Goal: Communication & Community: Answer question/provide support

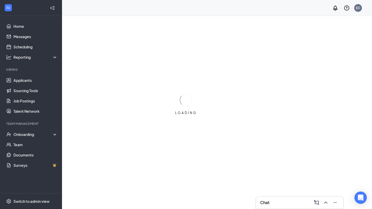
click at [278, 203] on div "Chat" at bounding box center [299, 203] width 79 height 8
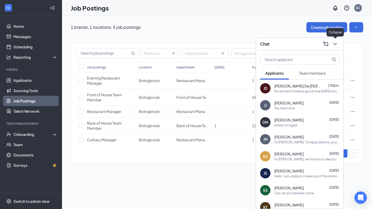
click at [335, 45] on icon "ChevronDown" at bounding box center [335, 44] width 6 height 6
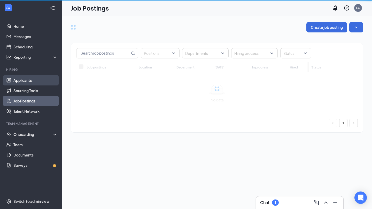
click at [25, 79] on link "Applicants" at bounding box center [35, 80] width 44 height 10
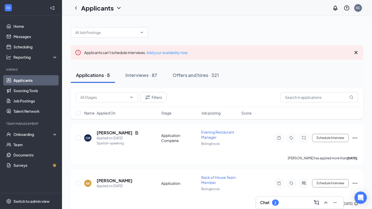
click at [264, 199] on div "Chat 1" at bounding box center [299, 203] width 79 height 8
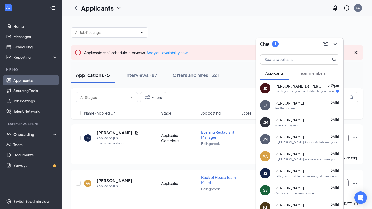
click at [308, 92] on div "Thank you for your flexibility, do you have availability to call on Thursday? I…" at bounding box center [305, 91] width 62 height 4
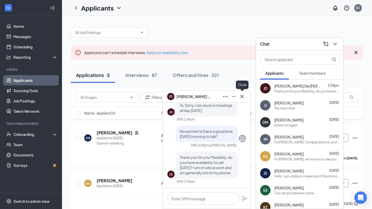
click at [244, 97] on icon "Cross" at bounding box center [242, 97] width 6 height 6
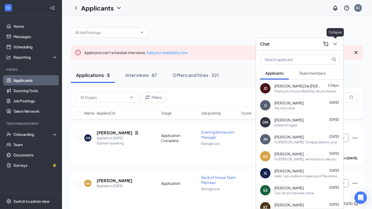
click at [338, 46] on button at bounding box center [334, 44] width 8 height 8
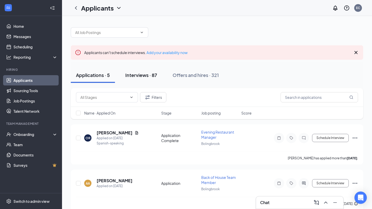
click at [146, 75] on div "Interviews · 87" at bounding box center [141, 75] width 32 height 6
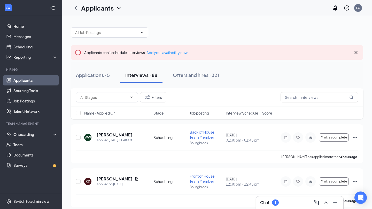
click at [263, 201] on h3 "Chat" at bounding box center [264, 203] width 9 height 6
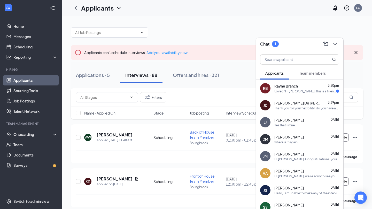
click at [278, 106] on div "Thank you for your flexibility, do you have availability to call on Thursday? I…" at bounding box center [306, 108] width 65 height 4
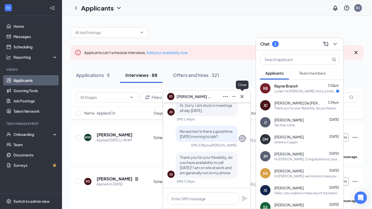
click at [240, 100] on icon "Cross" at bounding box center [242, 97] width 6 height 6
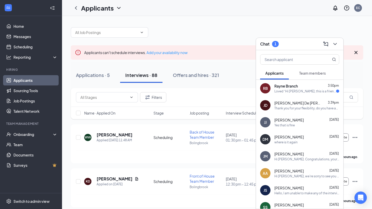
click at [282, 93] on div "Loved “Hi Rayne, this is a friendly reminder. Your meeting with Chick-fil-A for…" at bounding box center [305, 91] width 62 height 4
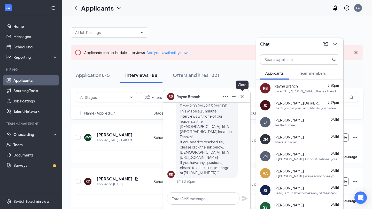
click at [245, 94] on div at bounding box center [242, 97] width 8 height 8
click at [337, 42] on icon "ChevronDown" at bounding box center [335, 44] width 6 height 6
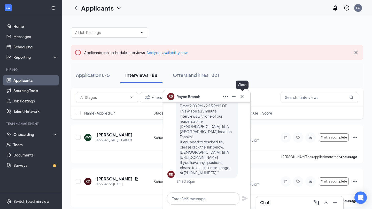
click at [240, 94] on icon "Cross" at bounding box center [242, 97] width 6 height 6
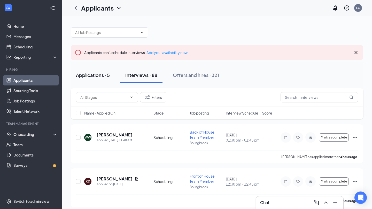
click at [94, 81] on button "Applications · 5" at bounding box center [93, 75] width 44 height 15
